Goal: Find specific page/section: Find specific page/section

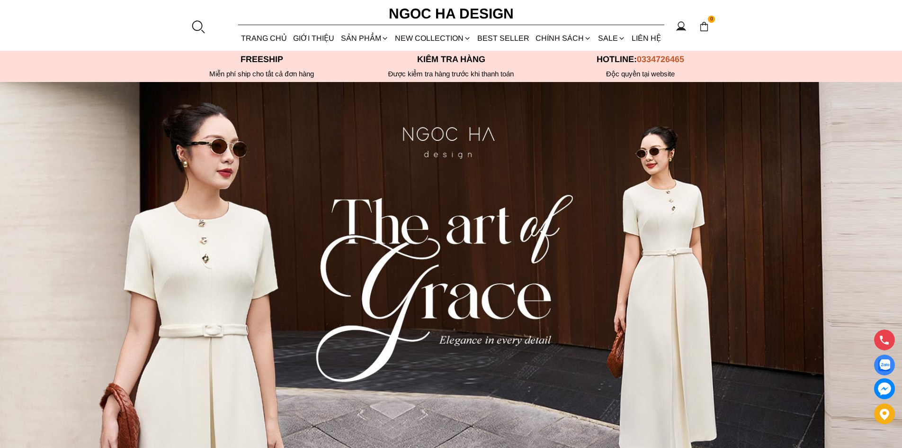
click at [201, 24] on div at bounding box center [198, 26] width 14 height 14
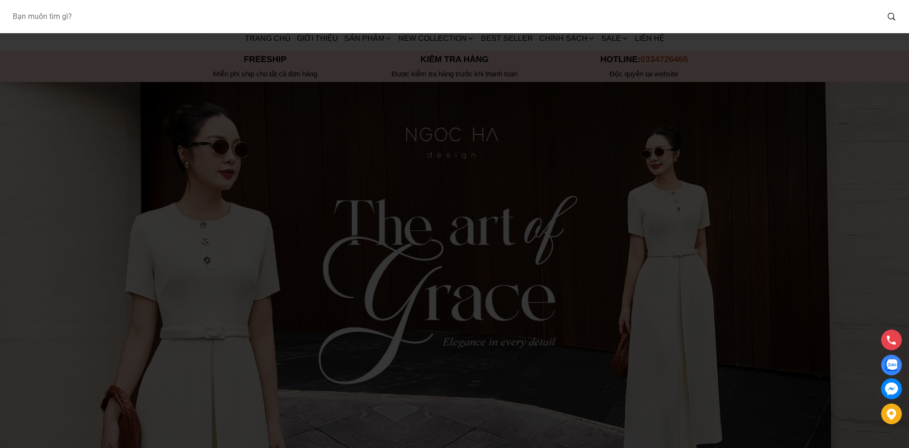
click at [205, 24] on input "Input search Bạn muốn tìm gì?" at bounding box center [442, 17] width 874 height 22
type input "Cv122"
